Goal: Task Accomplishment & Management: Use online tool/utility

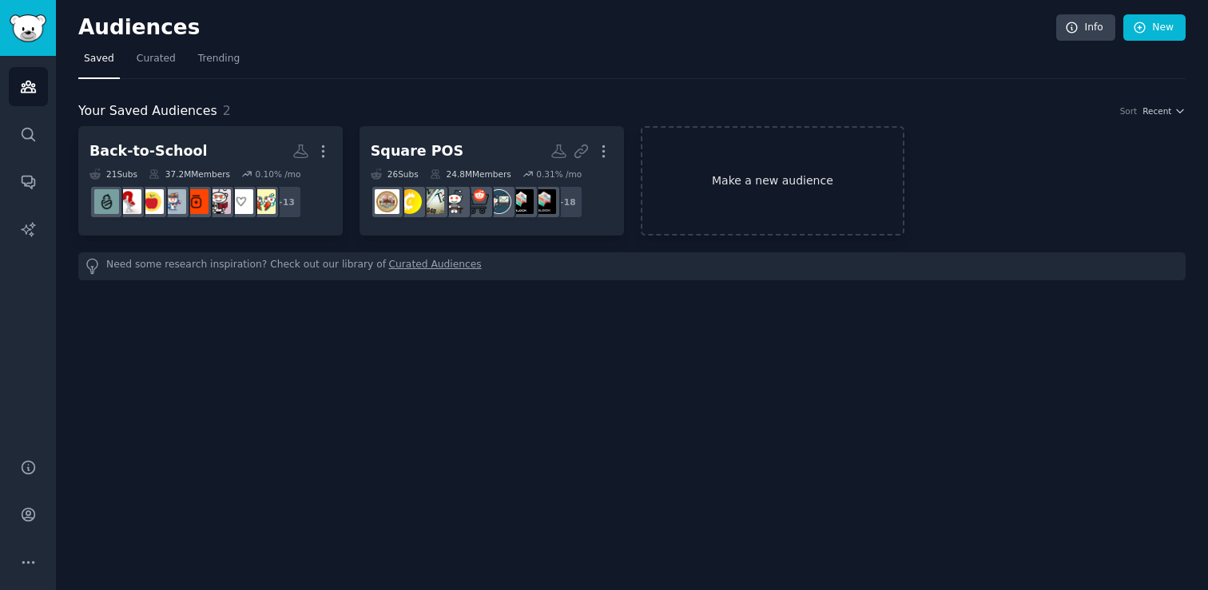
click at [757, 175] on link "Make a new audience" at bounding box center [772, 180] width 264 height 109
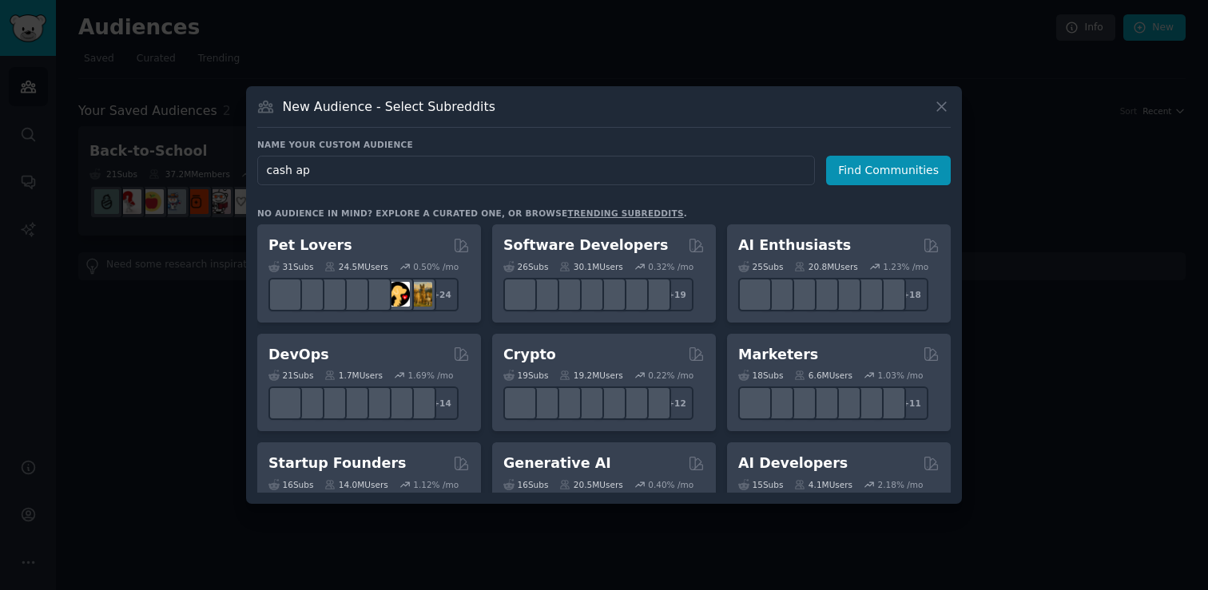
type input "cash app"
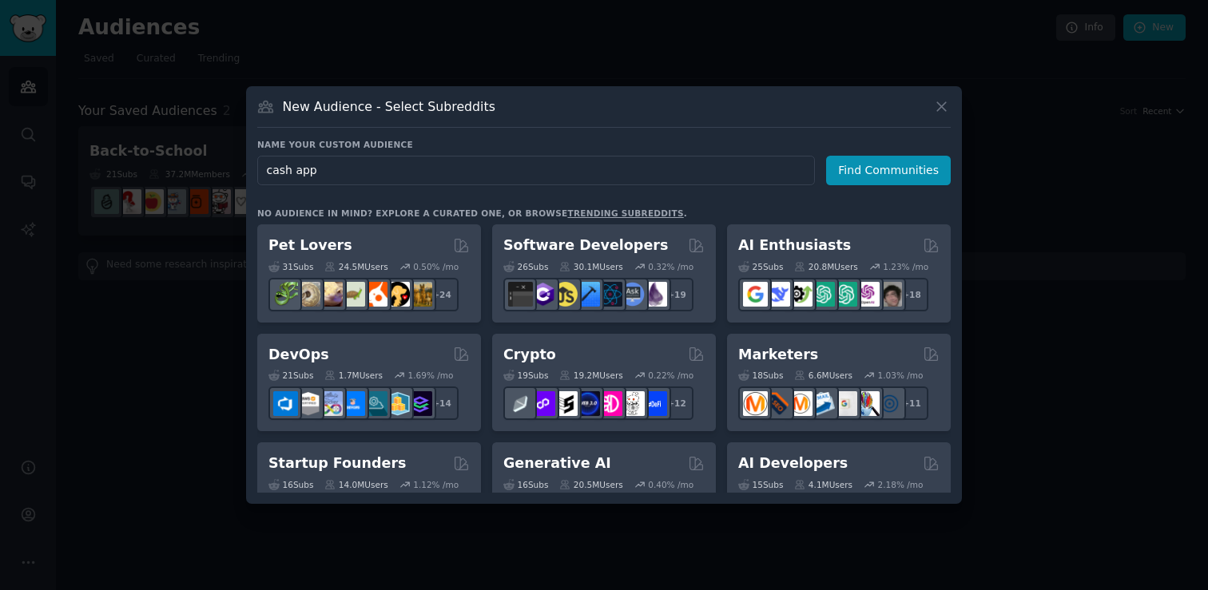
click button "Find Communities" at bounding box center [888, 171] width 125 height 30
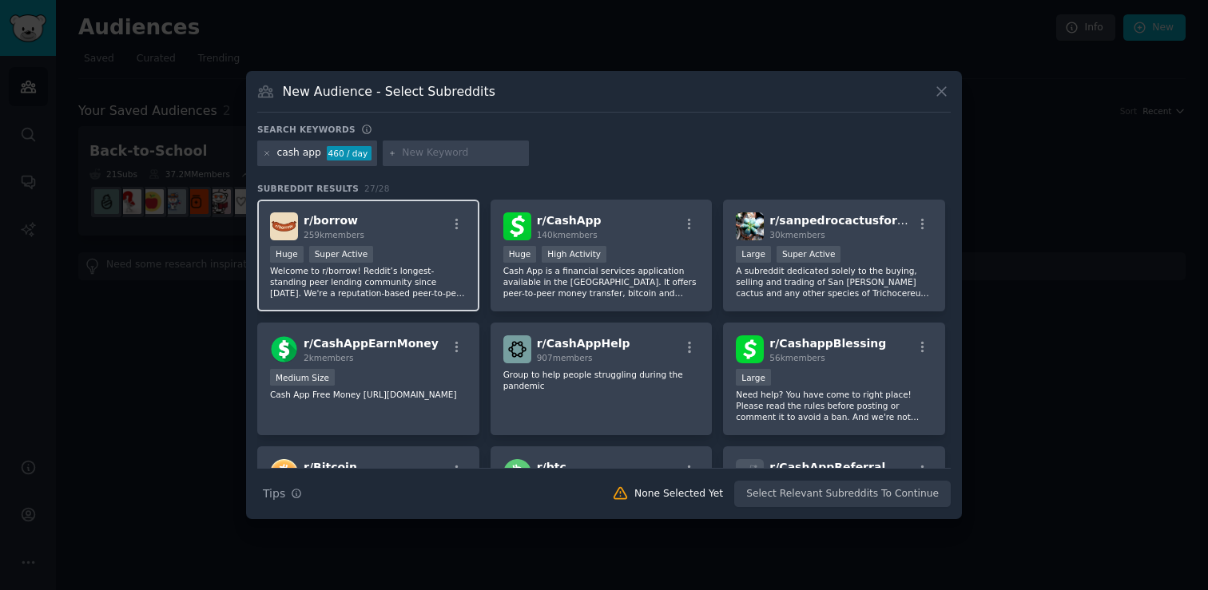
click at [415, 233] on div "r/ [PERSON_NAME] 259k members" at bounding box center [368, 226] width 196 height 28
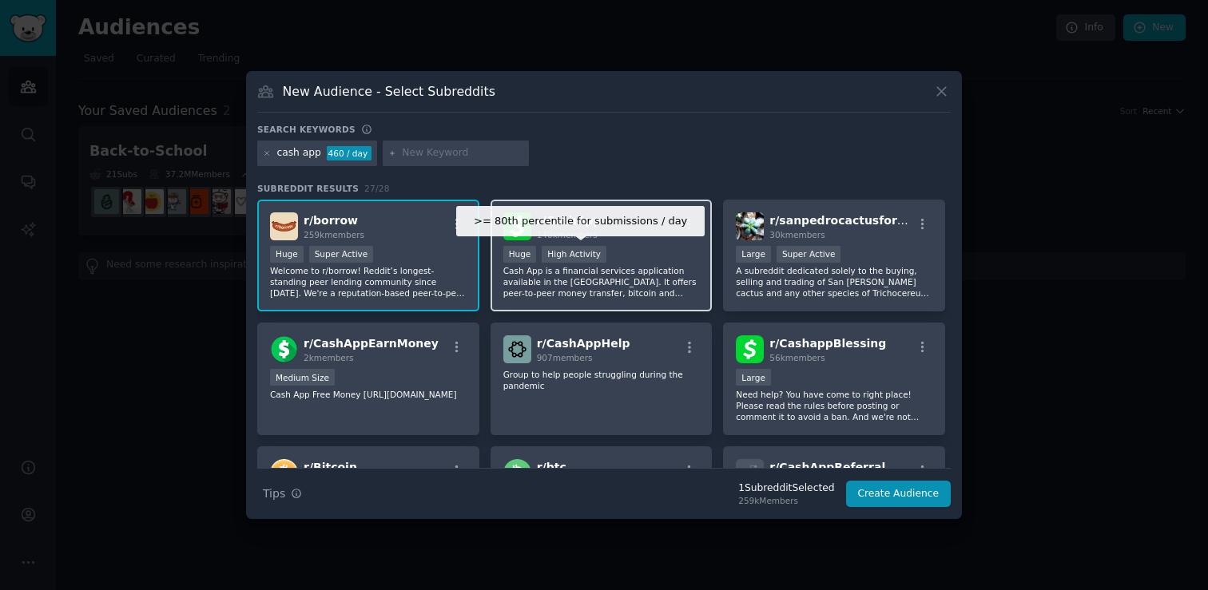
click at [557, 246] on div "High Activity" at bounding box center [573, 254] width 65 height 17
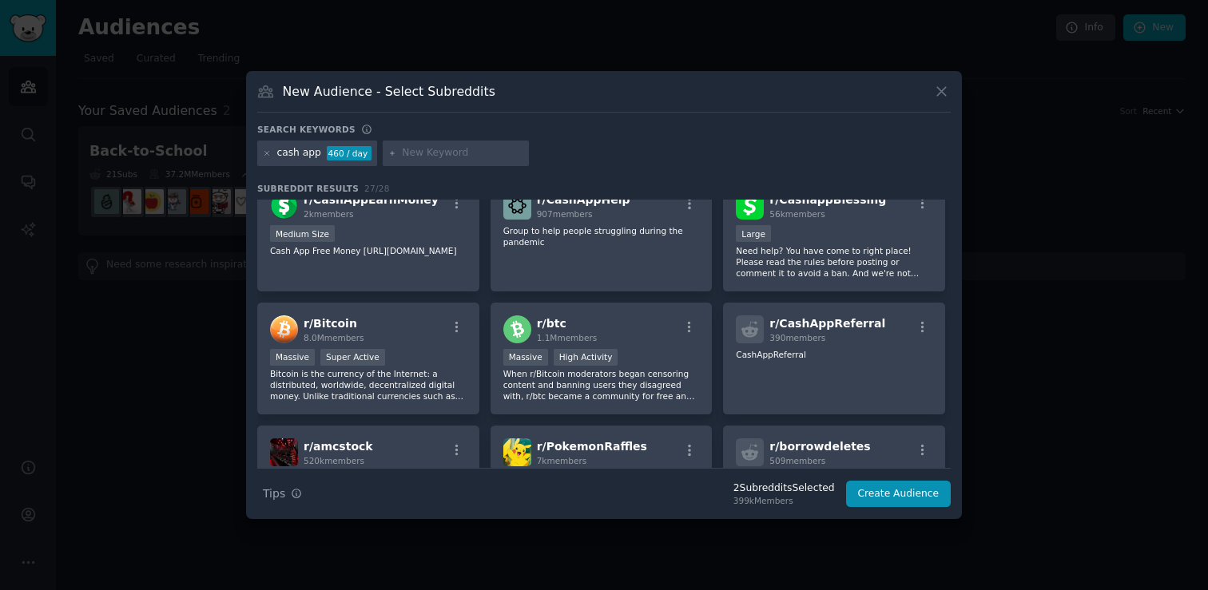
scroll to position [156, 0]
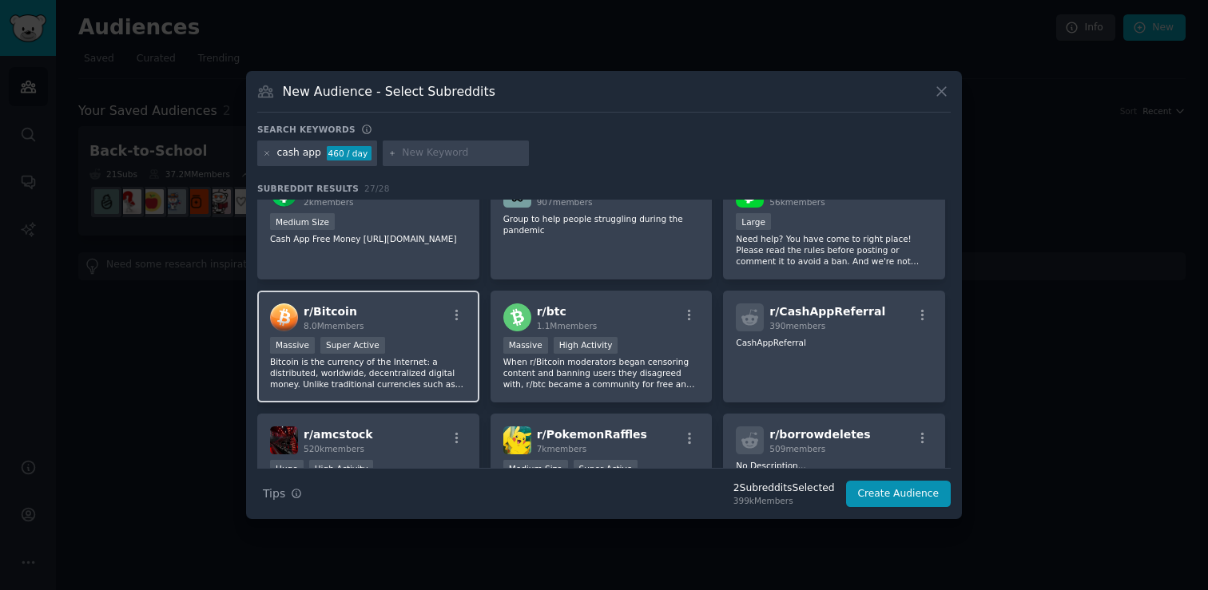
click at [406, 338] on div "Massive Super Active" at bounding box center [368, 347] width 196 height 20
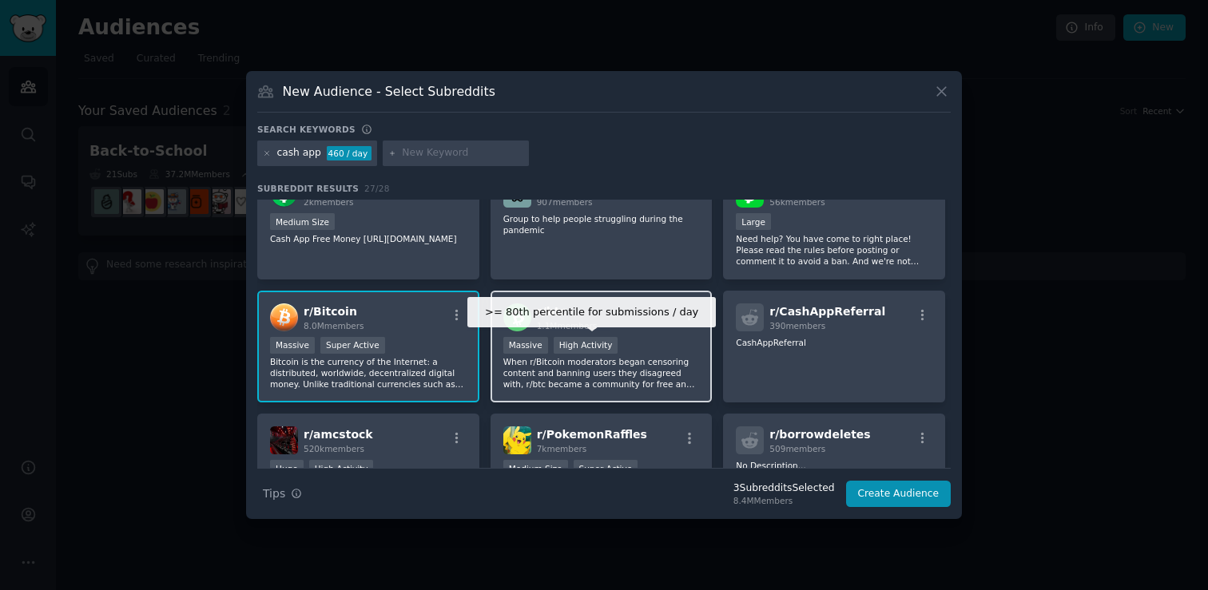
click at [603, 347] on div "High Activity" at bounding box center [585, 345] width 65 height 17
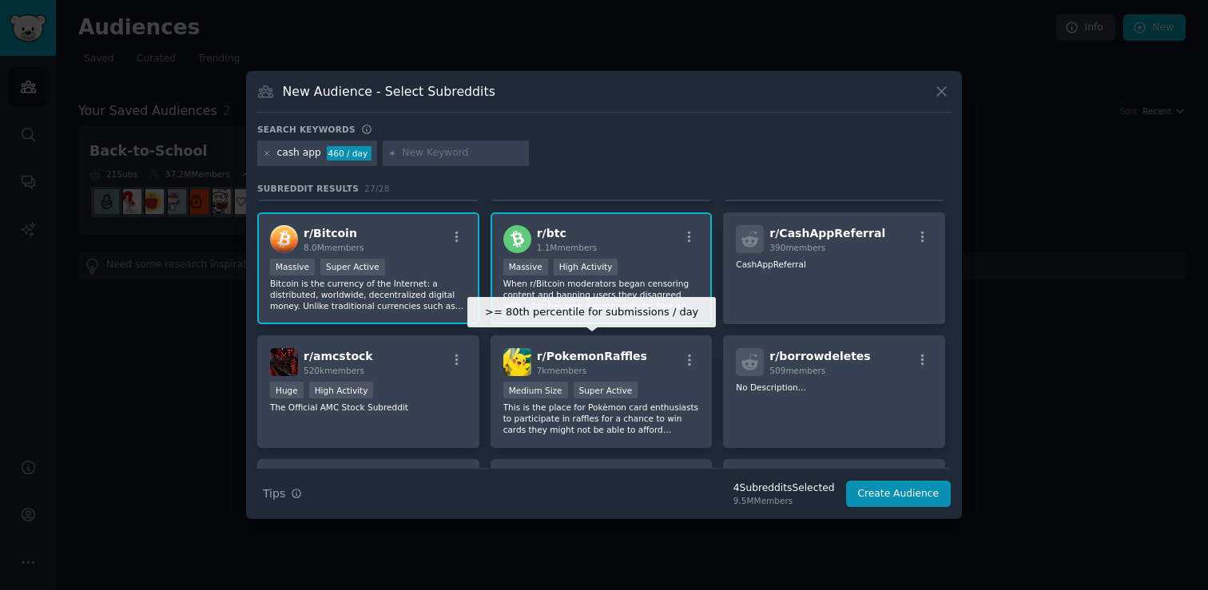
scroll to position [240, 0]
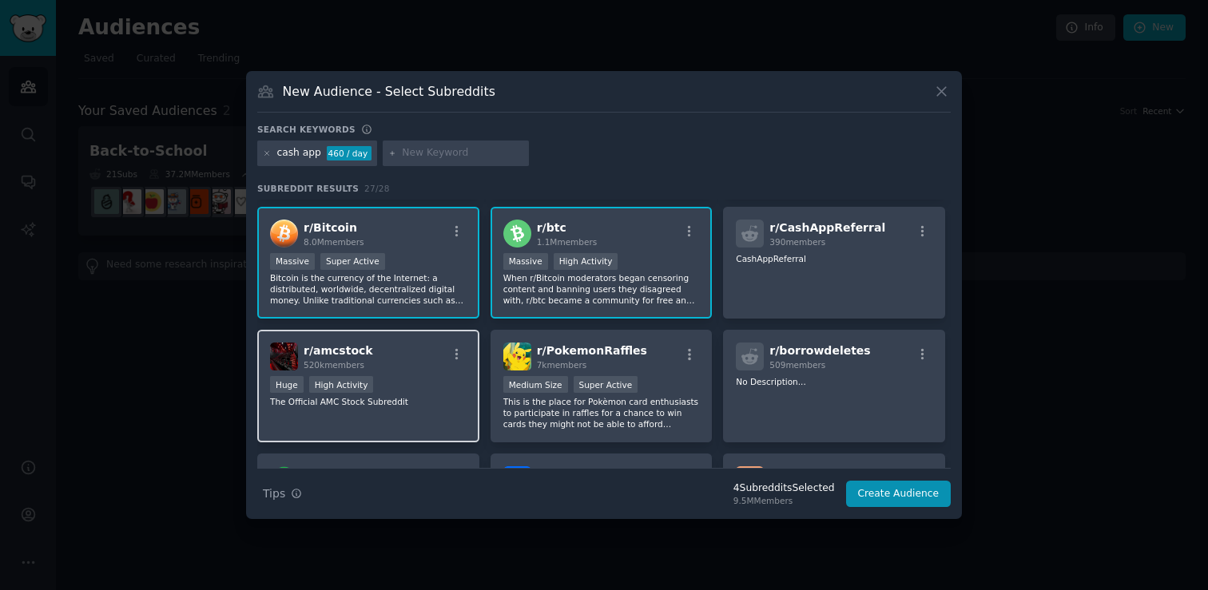
click at [411, 359] on div "r/ amcstock 520k members" at bounding box center [368, 357] width 196 height 28
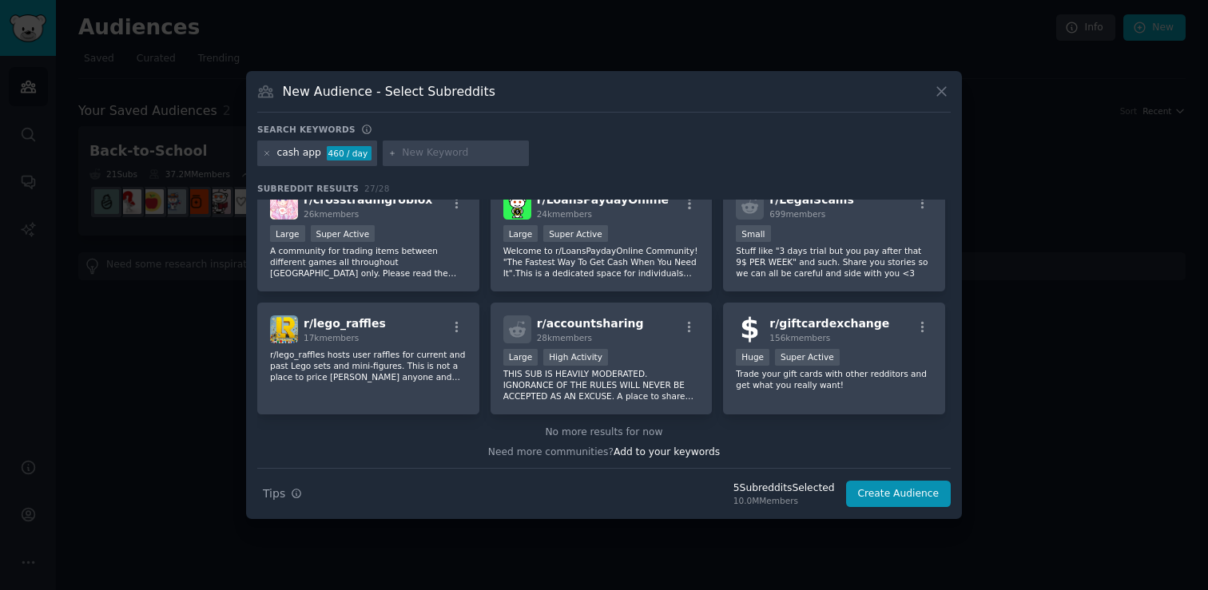
scroll to position [886, 0]
click at [436, 155] on input "text" at bounding box center [462, 153] width 121 height 14
type input "cashapp"
